Goal: Find specific page/section: Find specific page/section

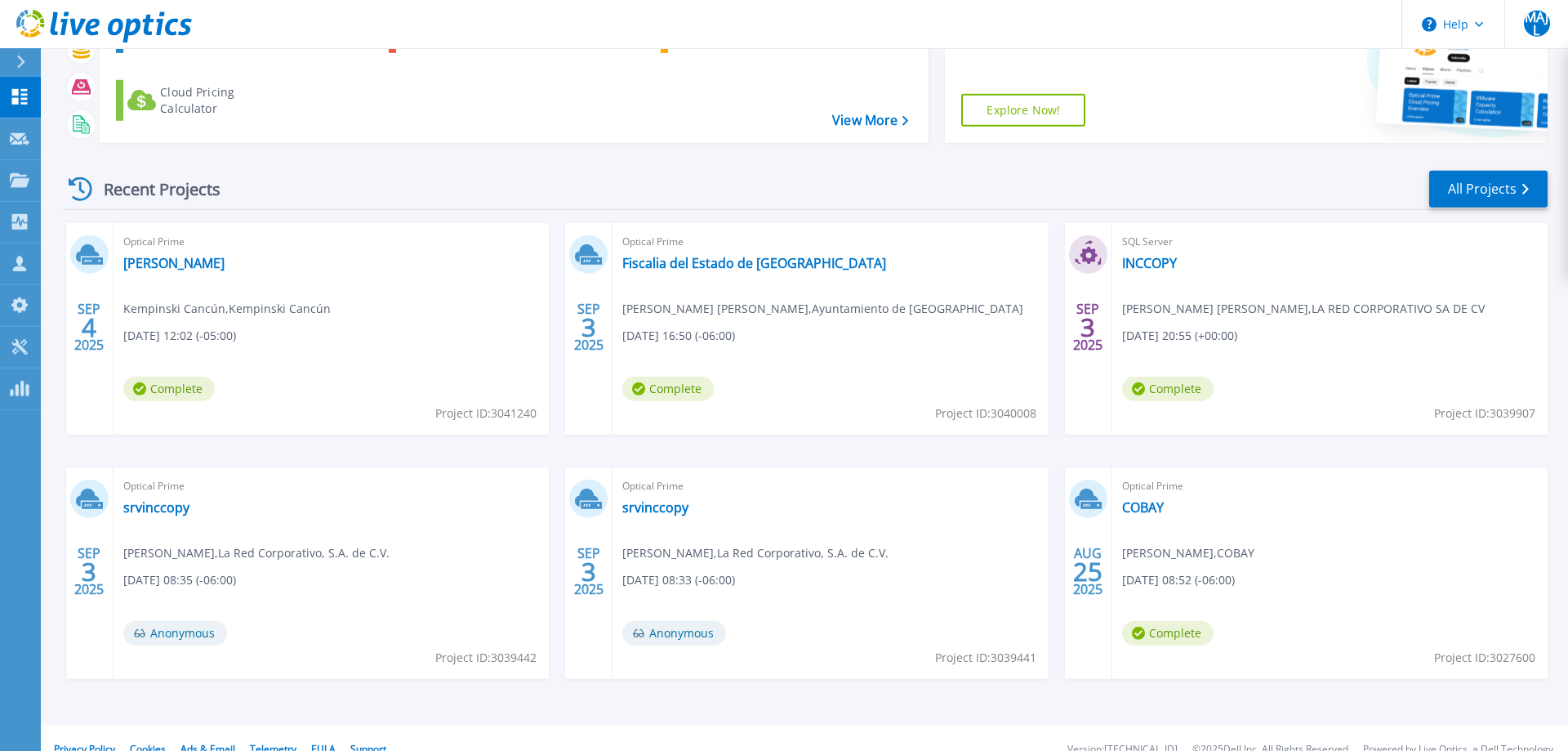
scroll to position [155, 0]
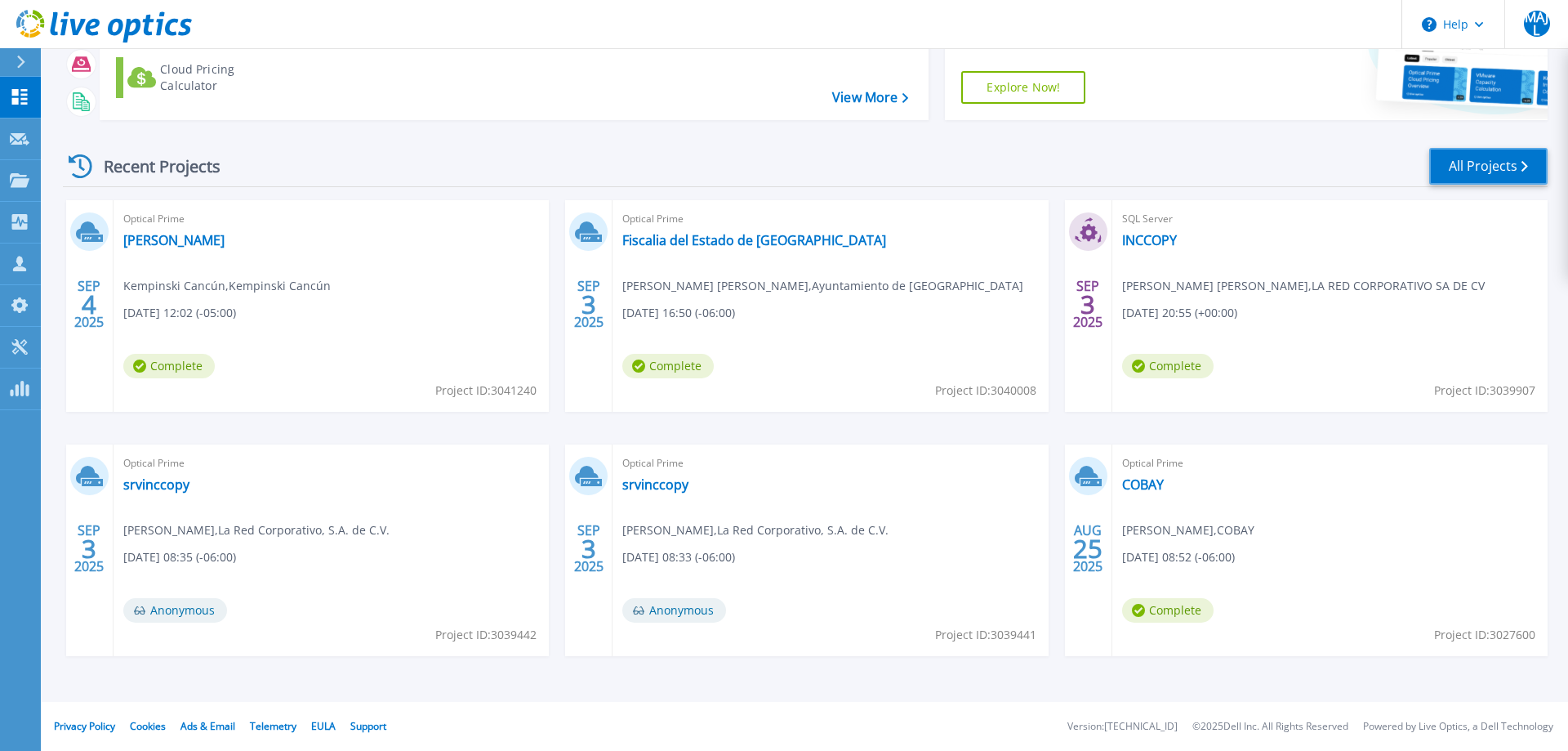
click at [1450, 178] on link "All Projects" at bounding box center [1488, 166] width 118 height 37
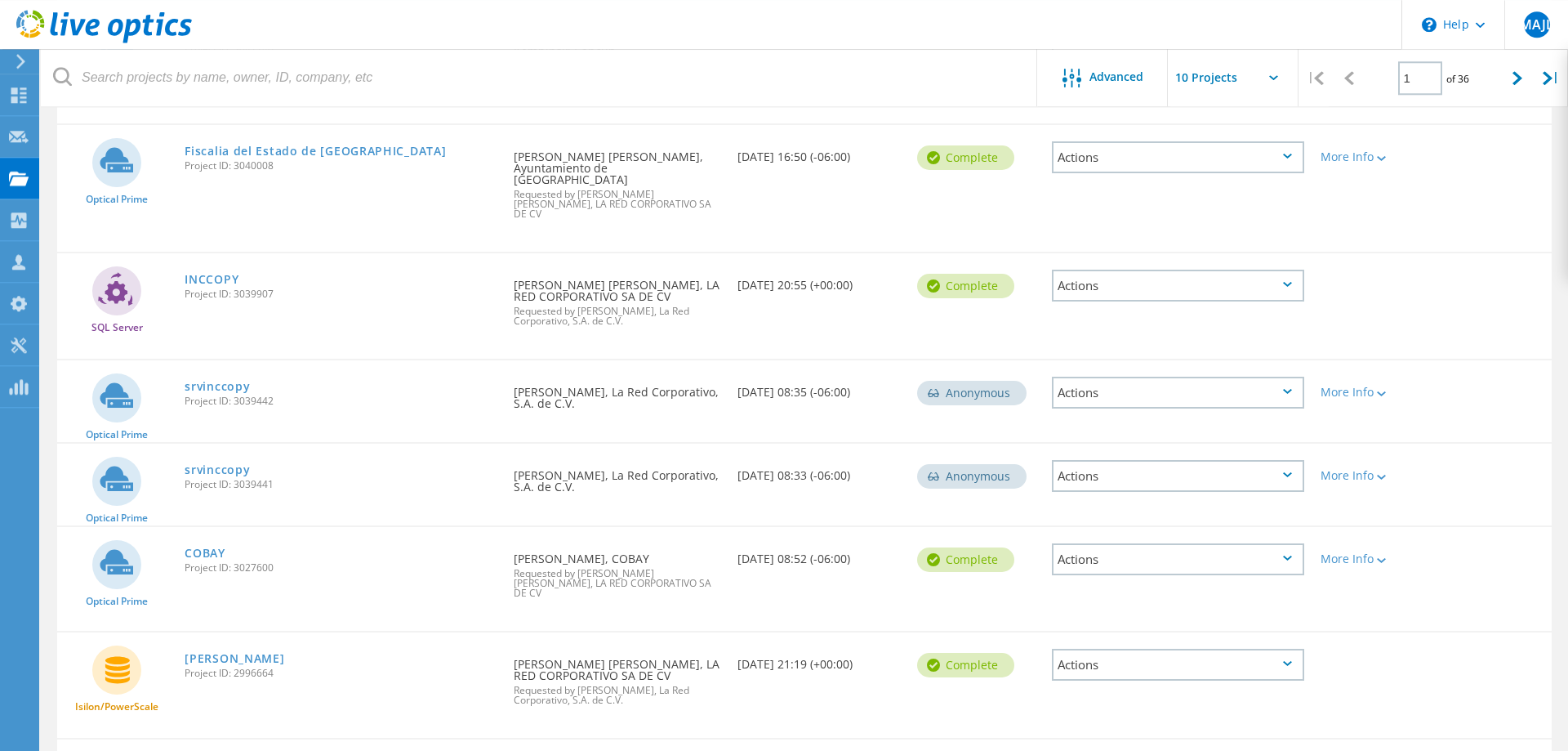
scroll to position [250, 0]
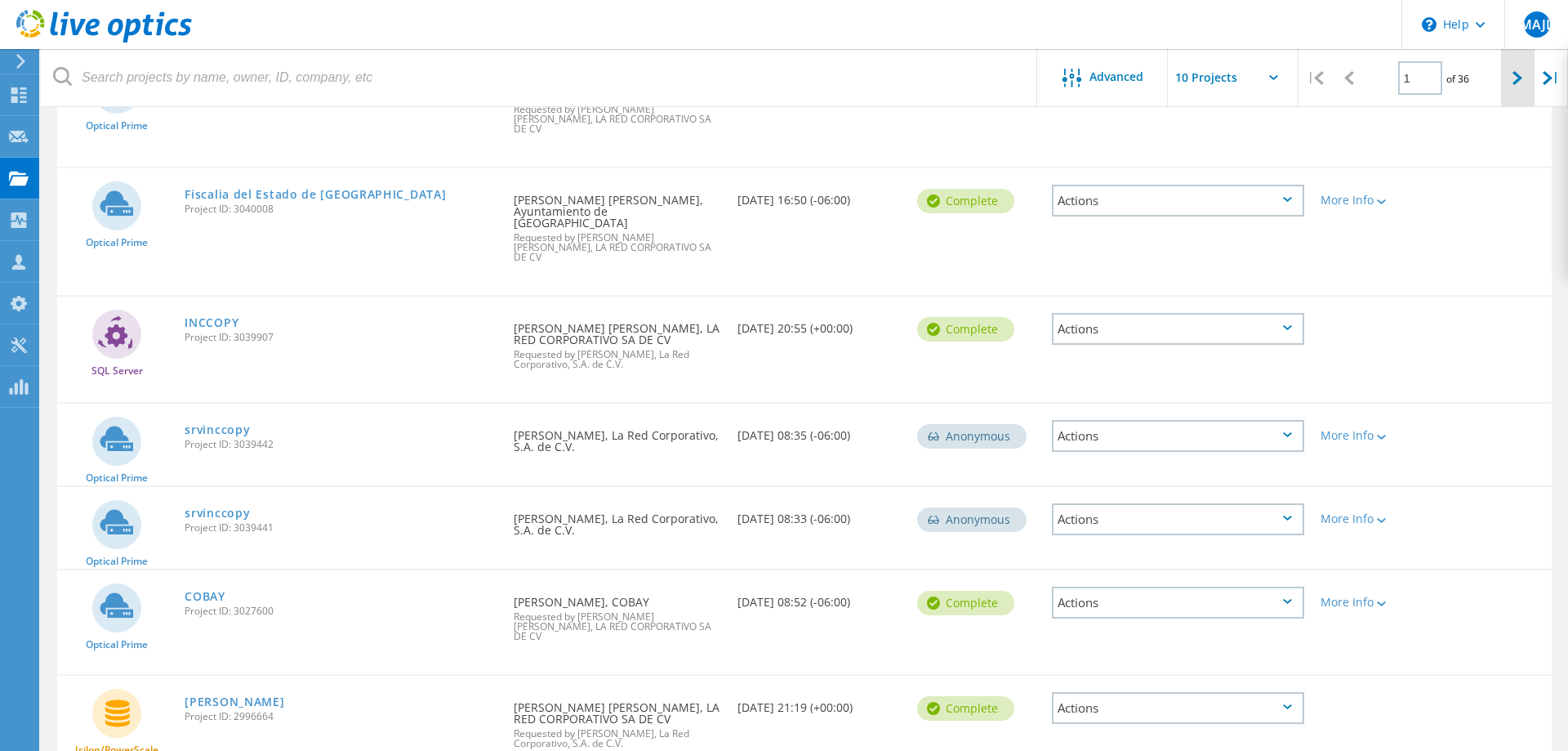
click at [1509, 78] on div at bounding box center [1517, 78] width 34 height 58
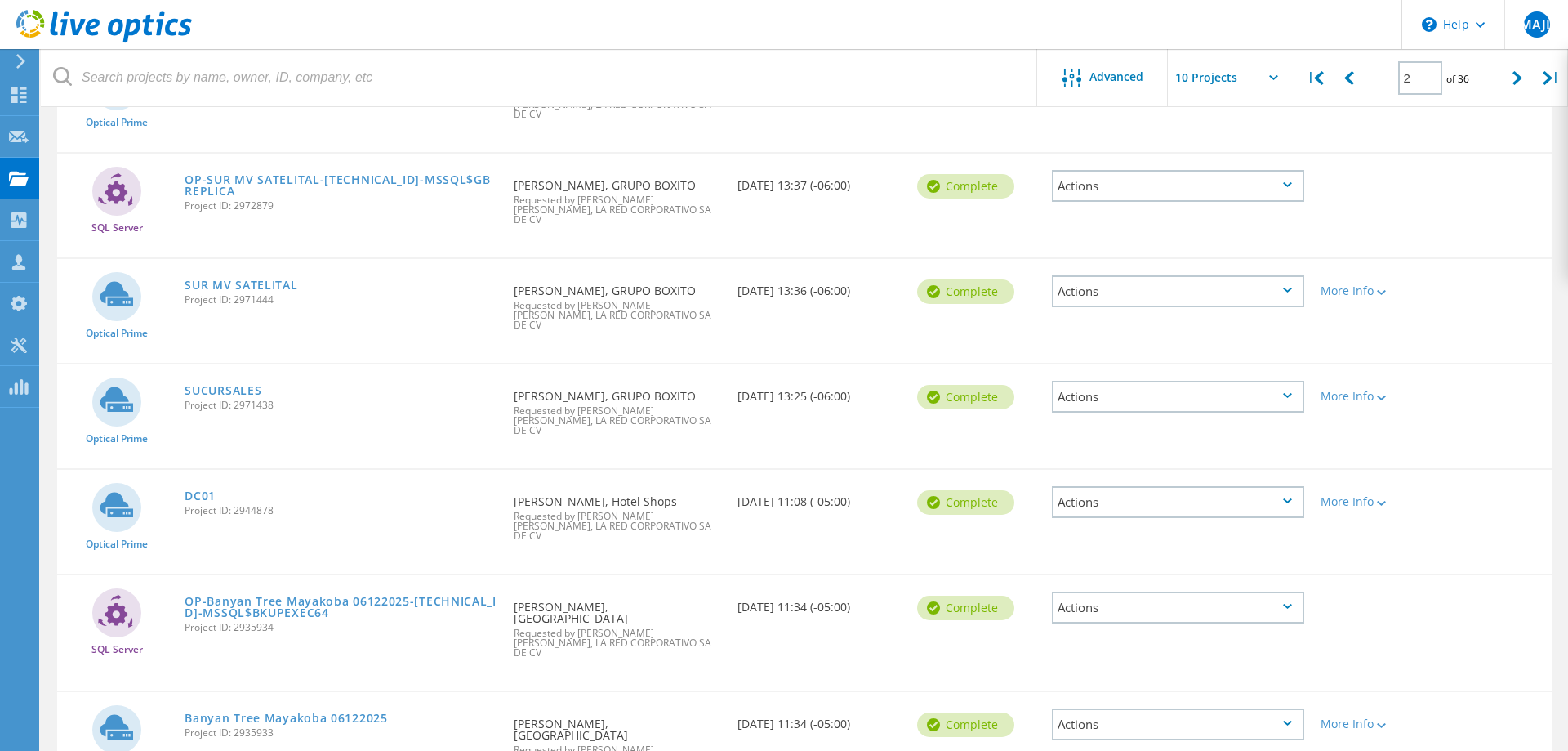
scroll to position [571, 0]
click at [1531, 76] on div at bounding box center [1517, 78] width 34 height 58
type input "3"
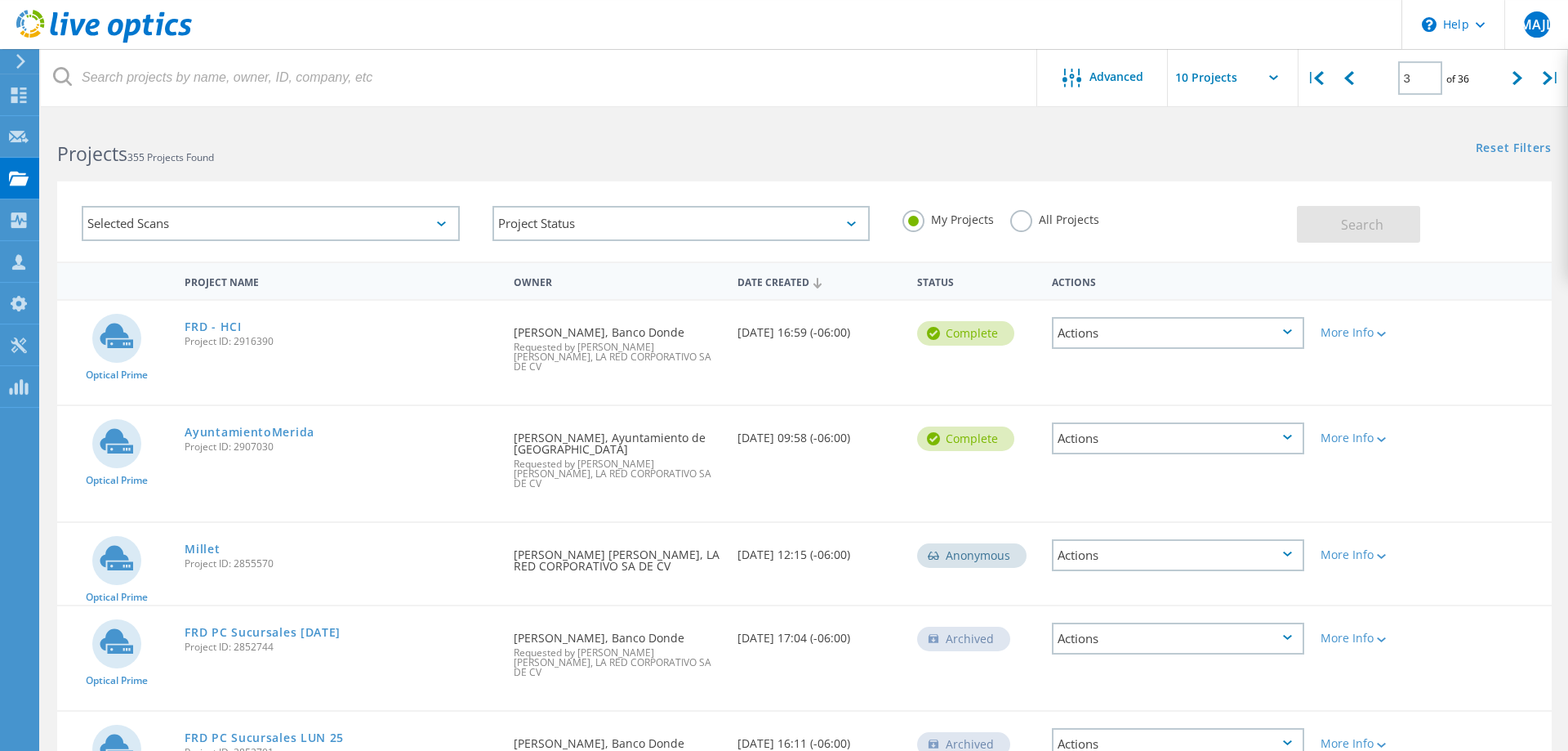
scroll to position [0, 0]
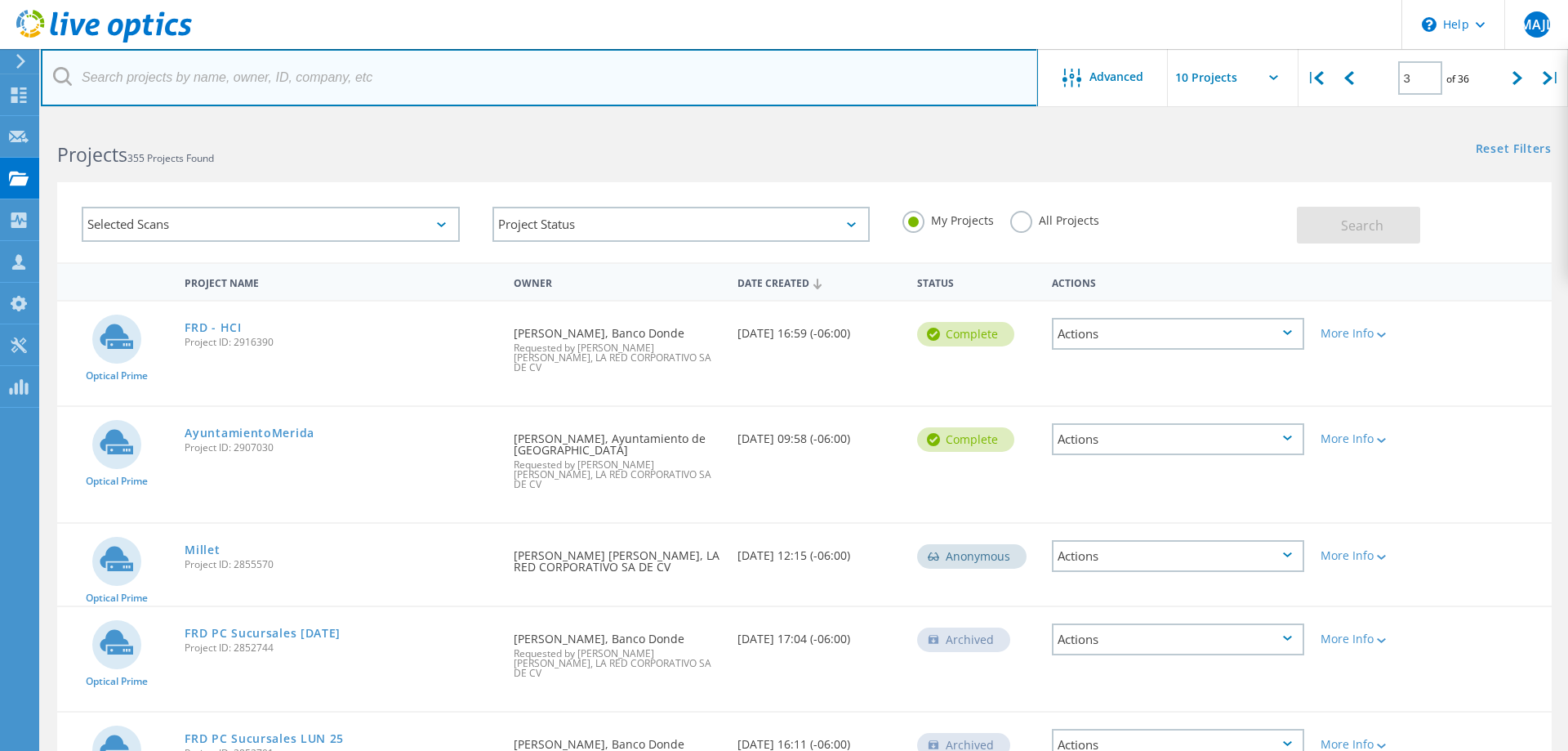
click at [182, 72] on input "text" at bounding box center [538, 77] width 997 height 57
type input "velas"
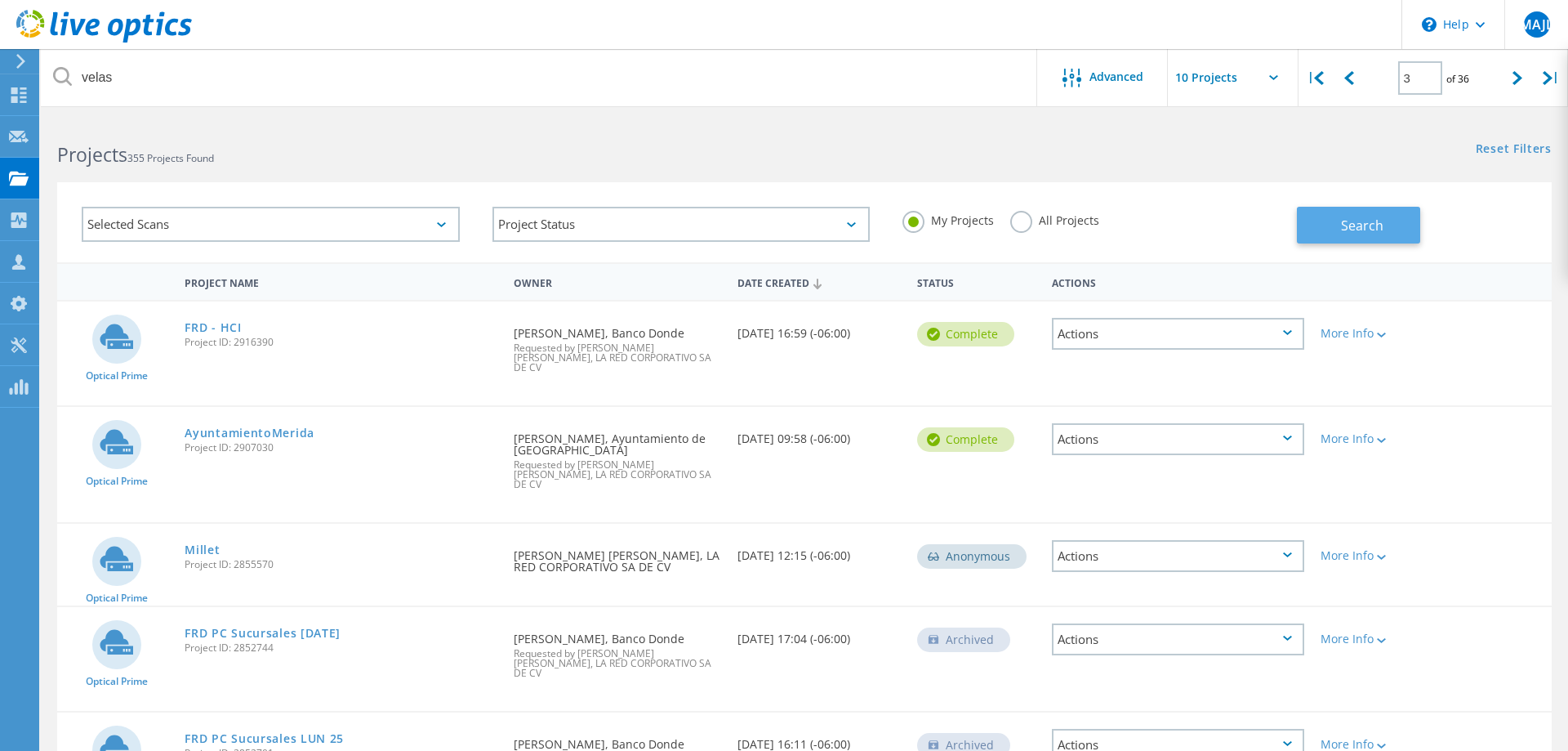
click at [1346, 223] on span "Search" at bounding box center [1362, 225] width 42 height 18
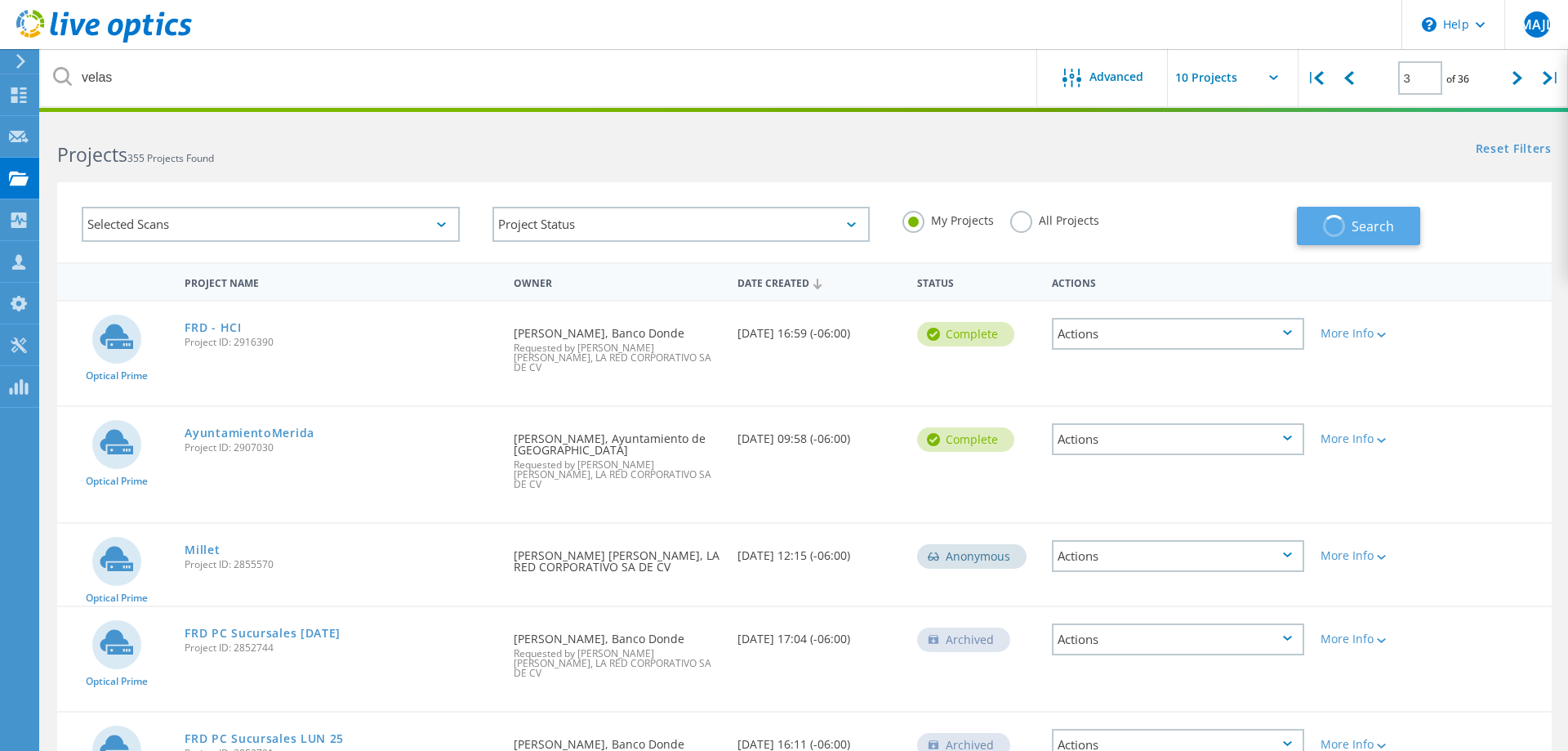
type input "1"
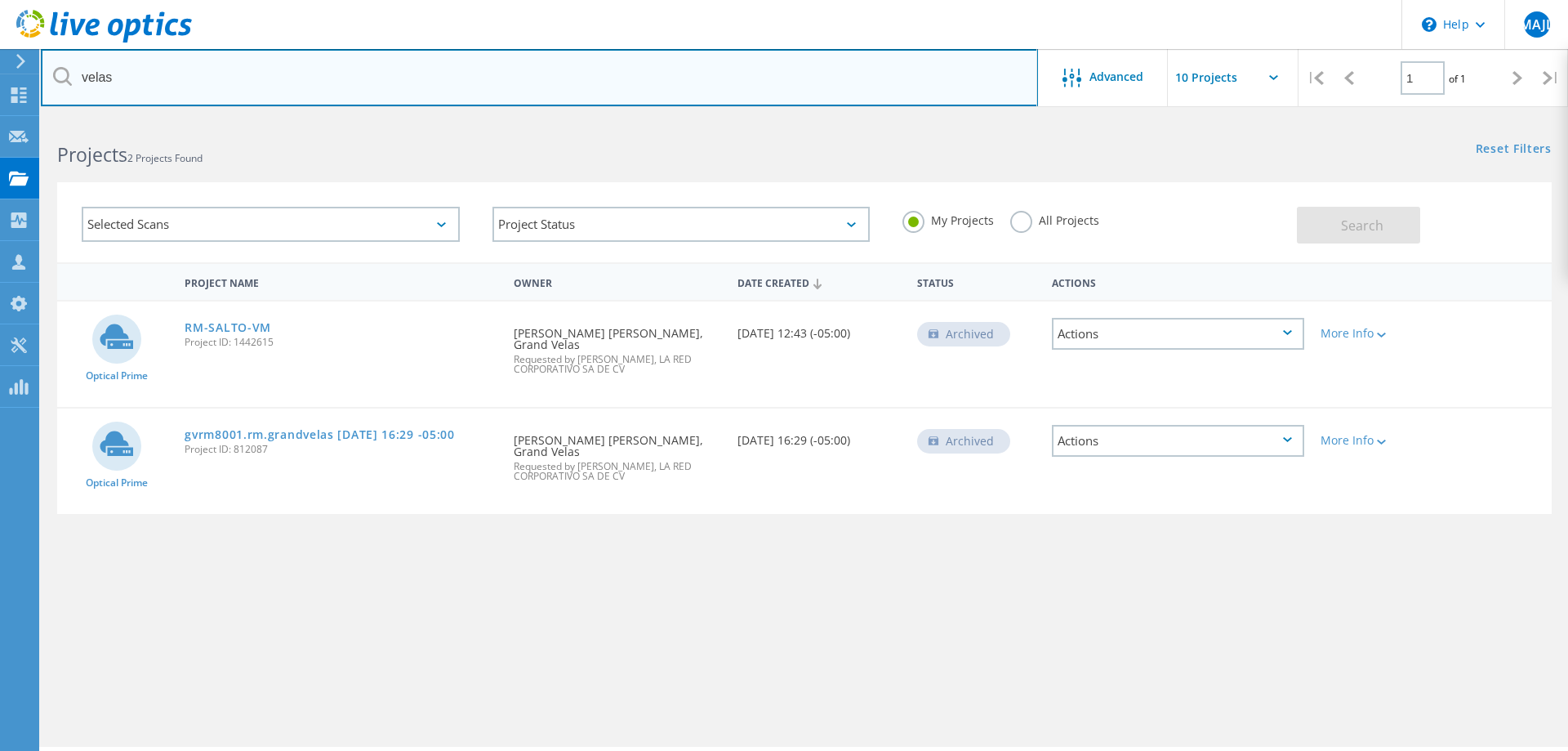
drag, startPoint x: 96, startPoint y: 72, endPoint x: 64, endPoint y: 128, distance: 64.5
click at [40, 73] on input "velas" at bounding box center [538, 77] width 997 height 57
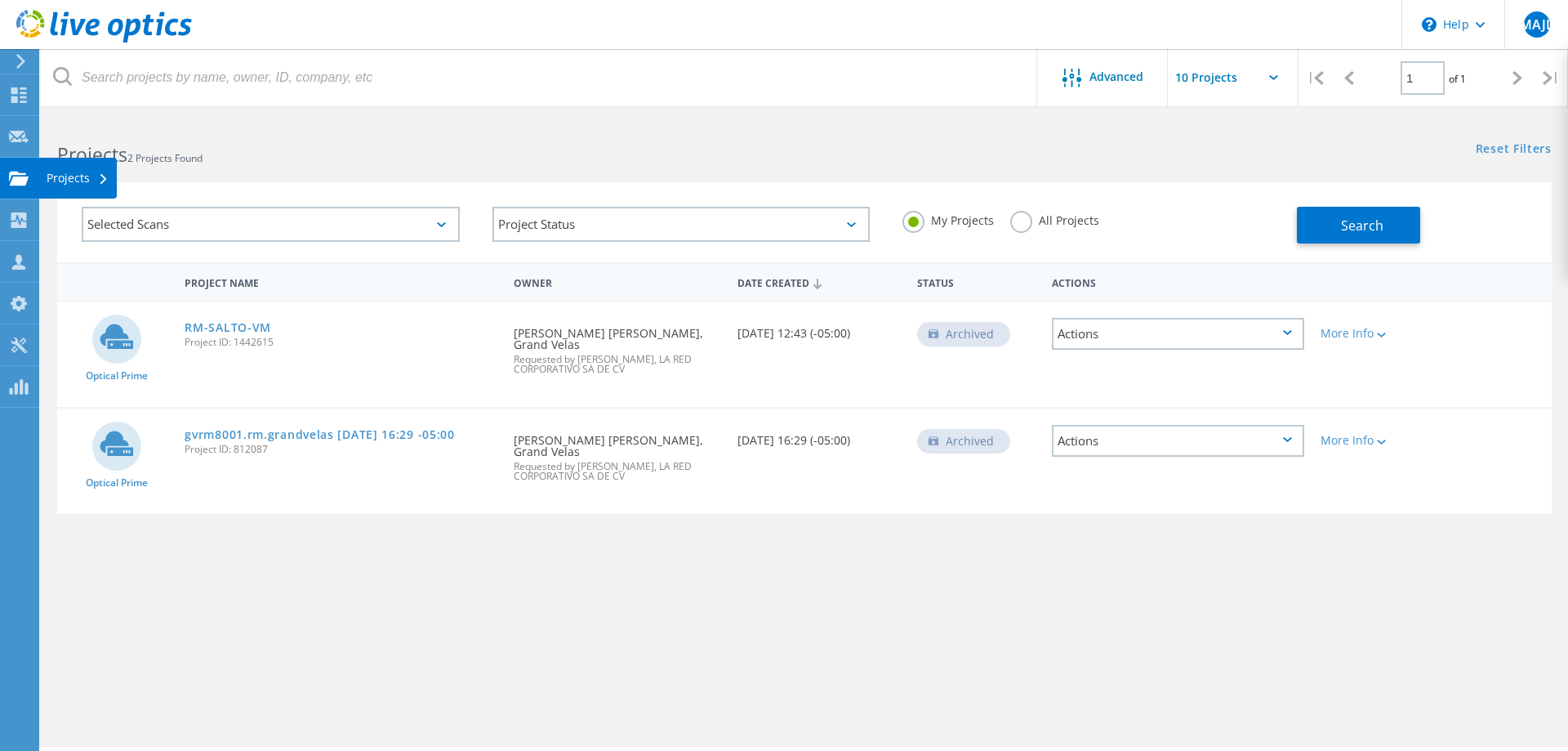
click at [15, 182] on use at bounding box center [18, 178] width 19 height 13
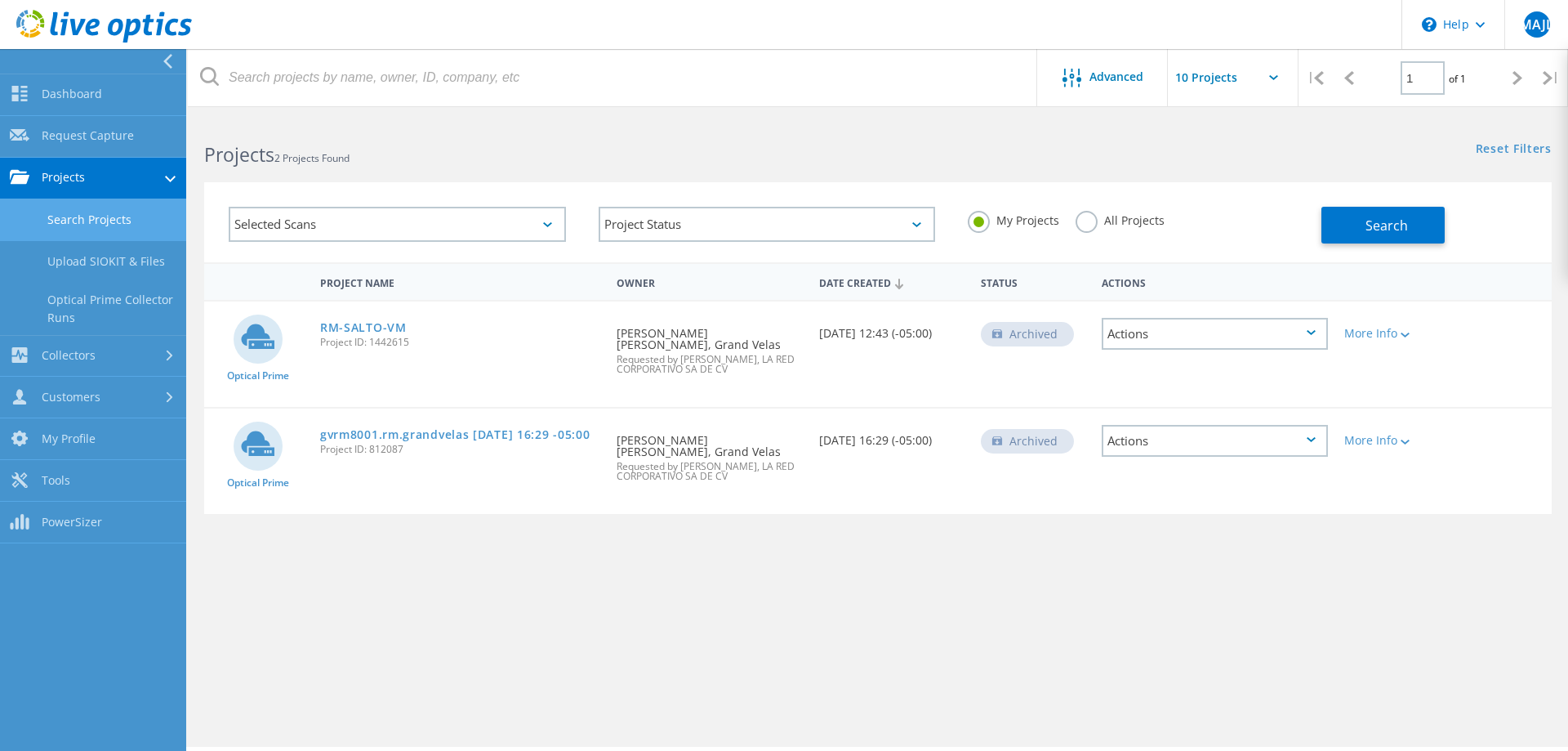
click at [109, 224] on link "Search Projects" at bounding box center [93, 219] width 187 height 41
click at [110, 100] on link "Dashboard" at bounding box center [93, 94] width 187 height 41
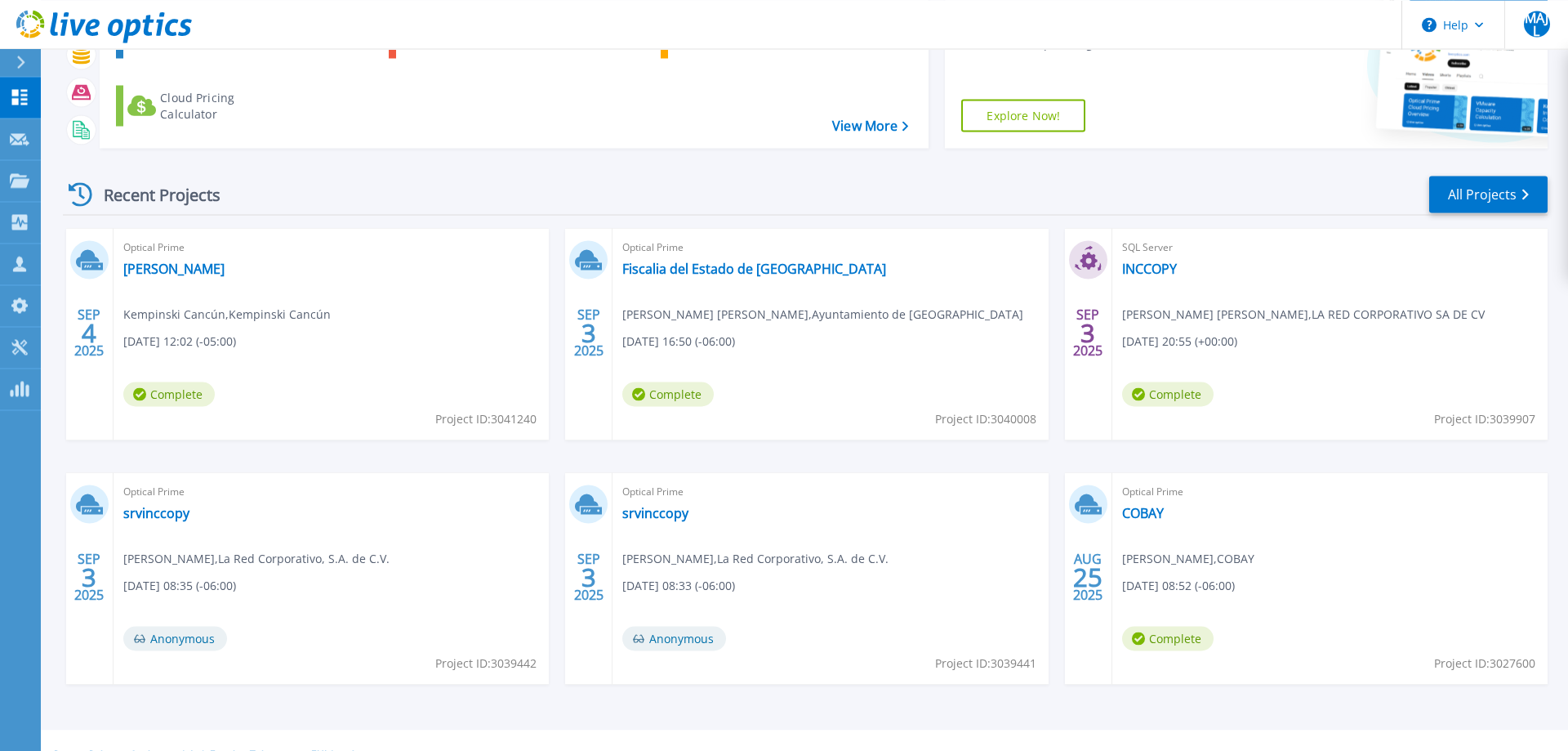
scroll to position [155, 0]
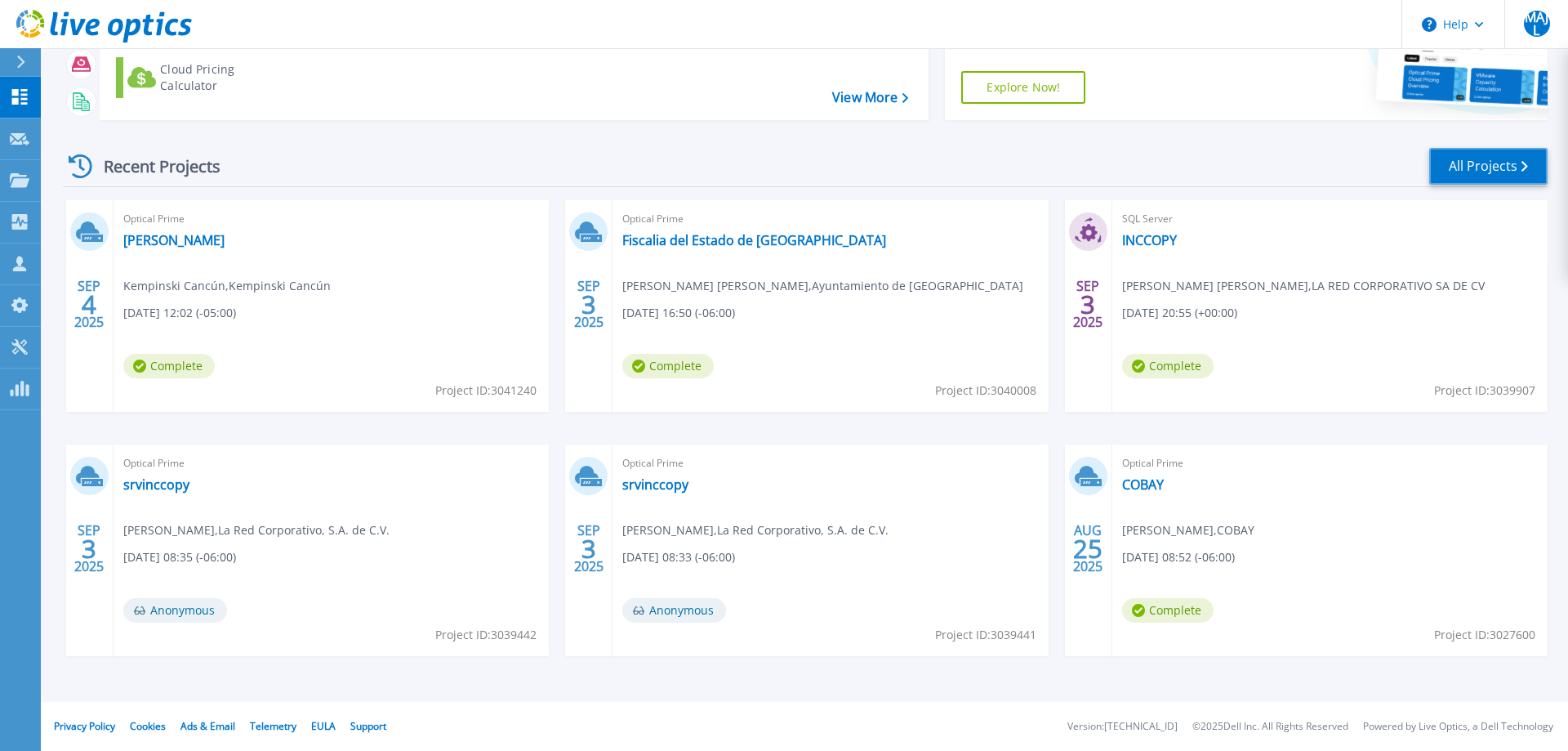
click at [1477, 162] on link "All Projects" at bounding box center [1488, 166] width 118 height 37
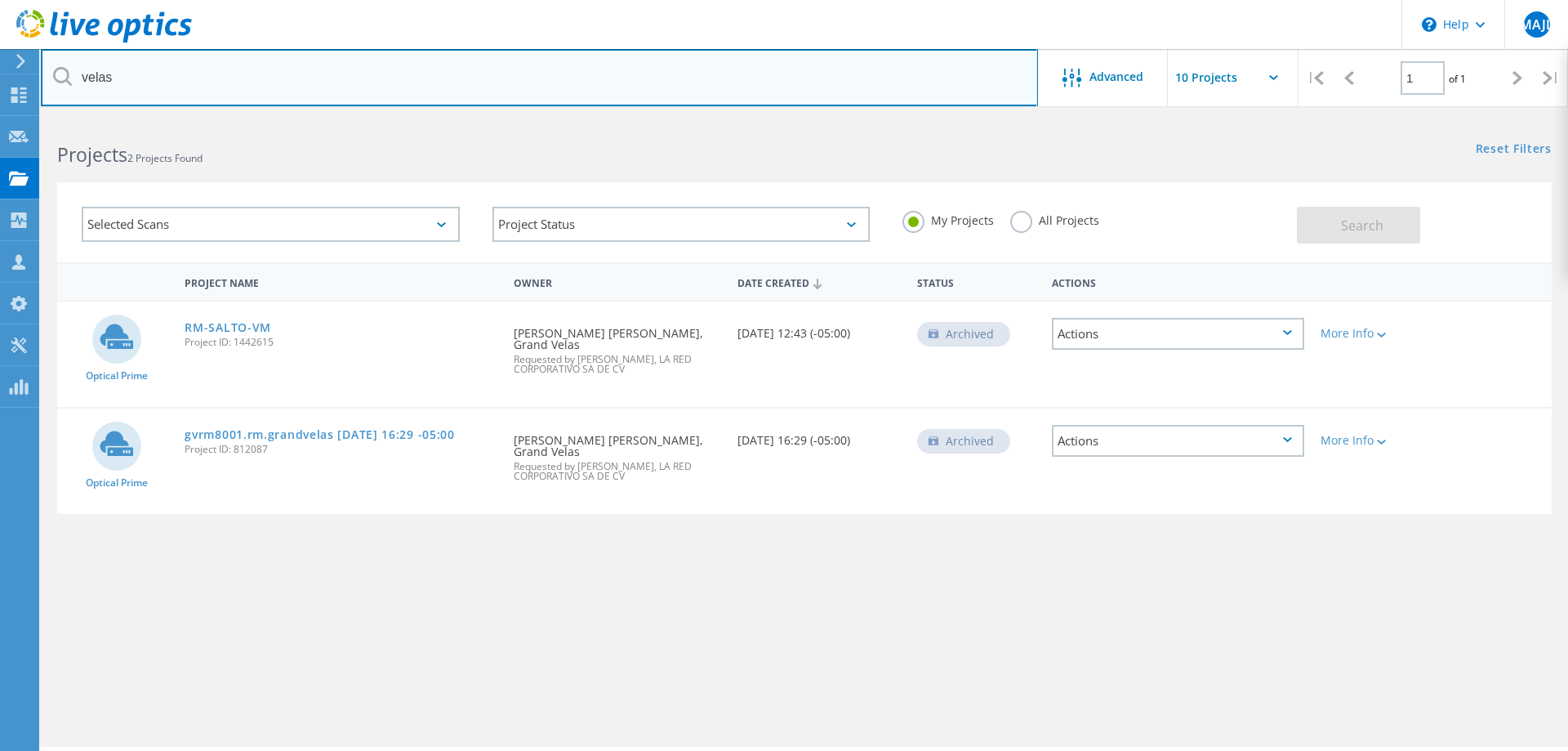
drag, startPoint x: 670, startPoint y: 76, endPoint x: 659, endPoint y: 76, distance: 11.0
click at [659, 76] on input "velas" at bounding box center [538, 77] width 997 height 57
type input "v"
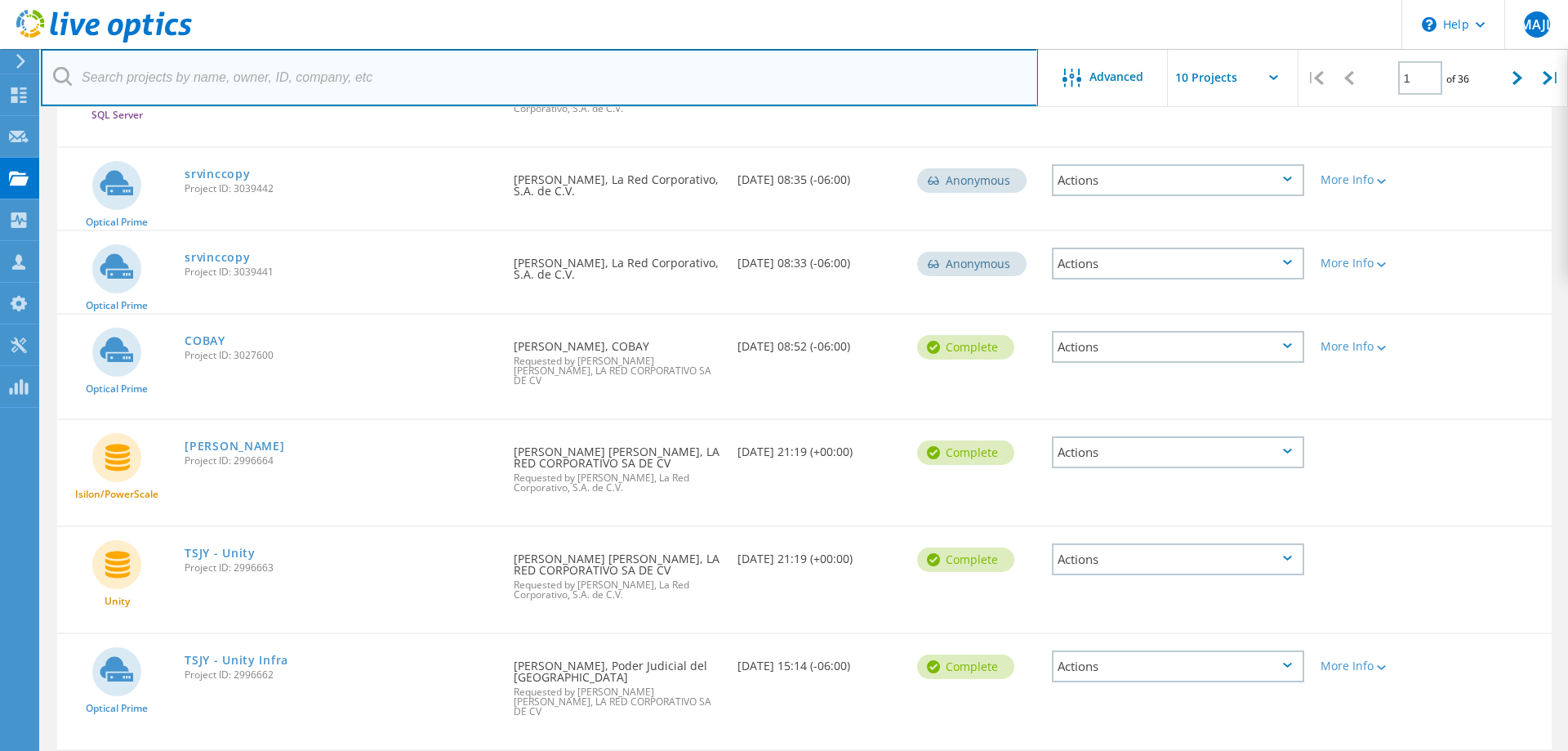
scroll to position [591, 0]
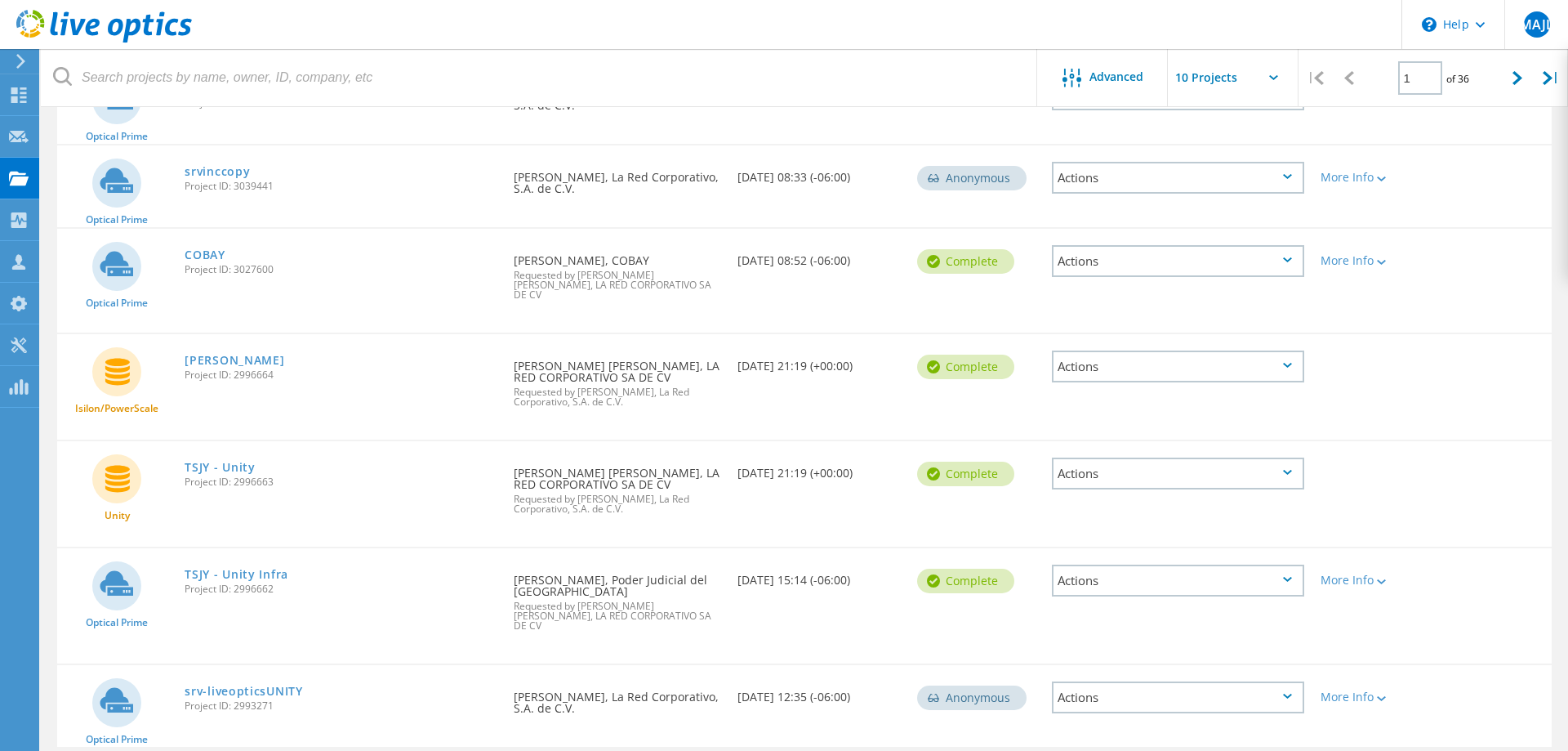
click at [1233, 68] on input "text" at bounding box center [1250, 77] width 163 height 57
click at [1224, 205] on div "Show 40 Projects" at bounding box center [1250, 201] width 162 height 27
type input "Show 40 Projects"
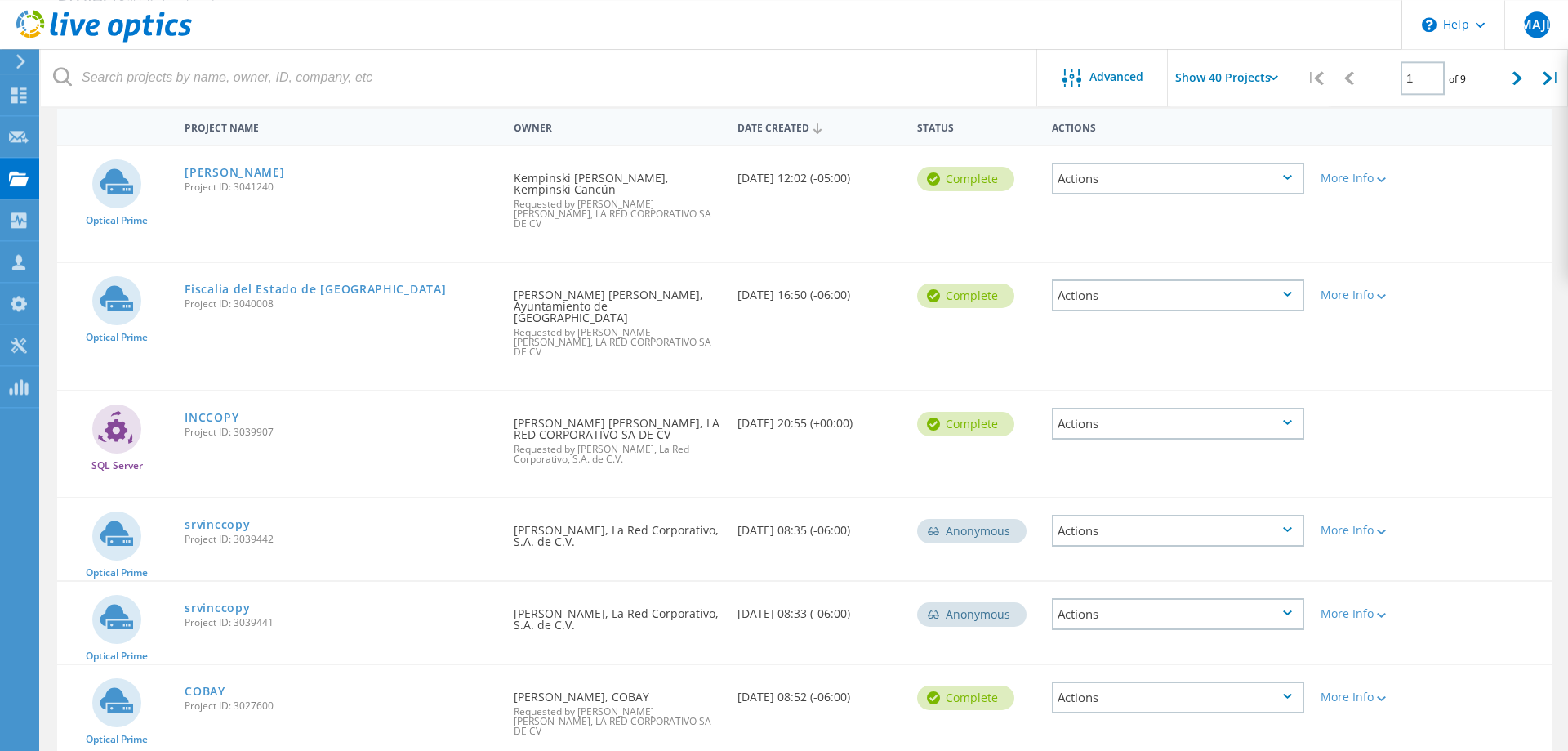
scroll to position [125, 0]
